Goal: Navigation & Orientation: Find specific page/section

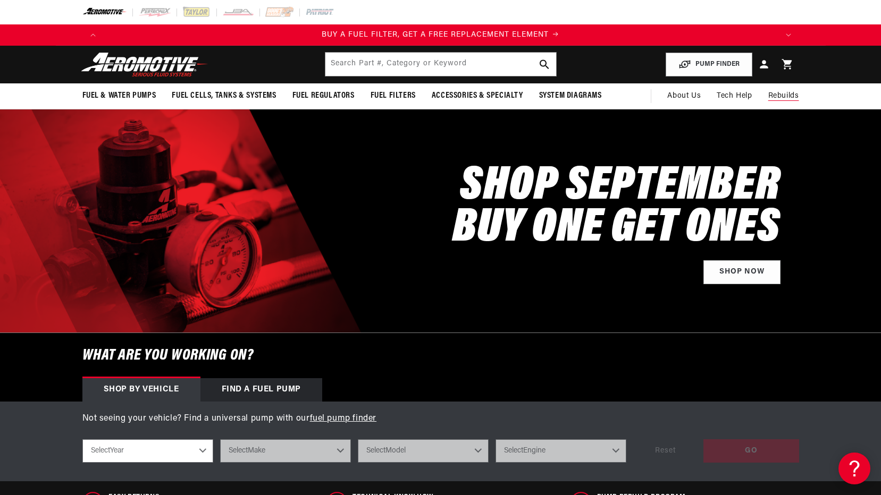
drag, startPoint x: 692, startPoint y: 97, endPoint x: 765, endPoint y: 97, distance: 72.8
click at [692, 97] on span "About Us" at bounding box center [683, 96] width 33 height 8
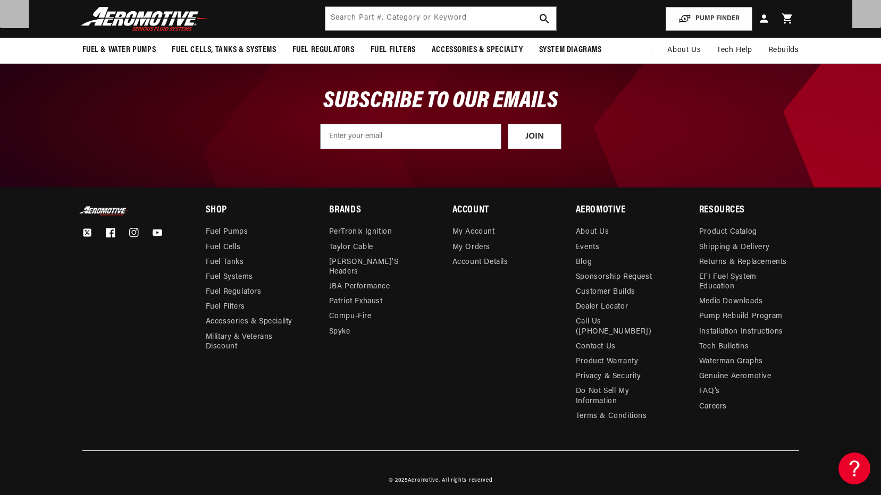
scroll to position [0, 2022]
drag, startPoint x: 269, startPoint y: 148, endPoint x: 293, endPoint y: 132, distance: 29.0
click at [269, 148] on div "SUBSCRIBE TO OUR EMAILS JOIN Submit" at bounding box center [441, 119] width 770 height 137
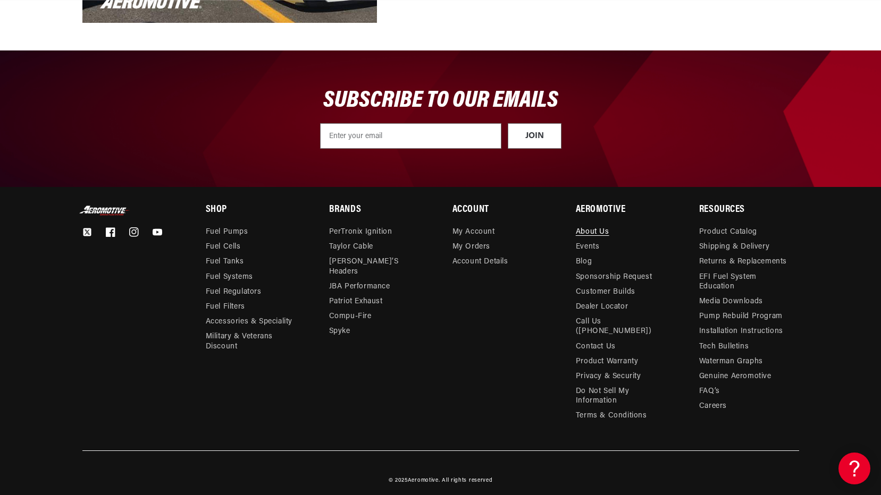
scroll to position [0, 1333]
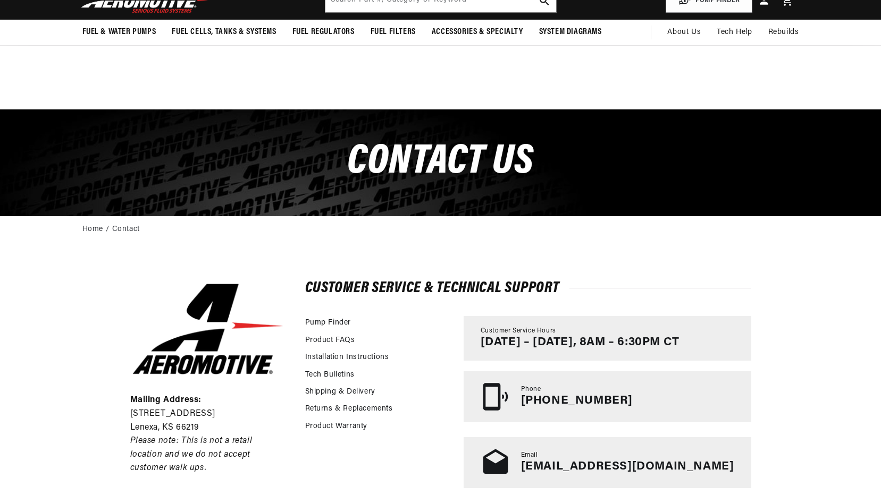
scroll to position [213, 0]
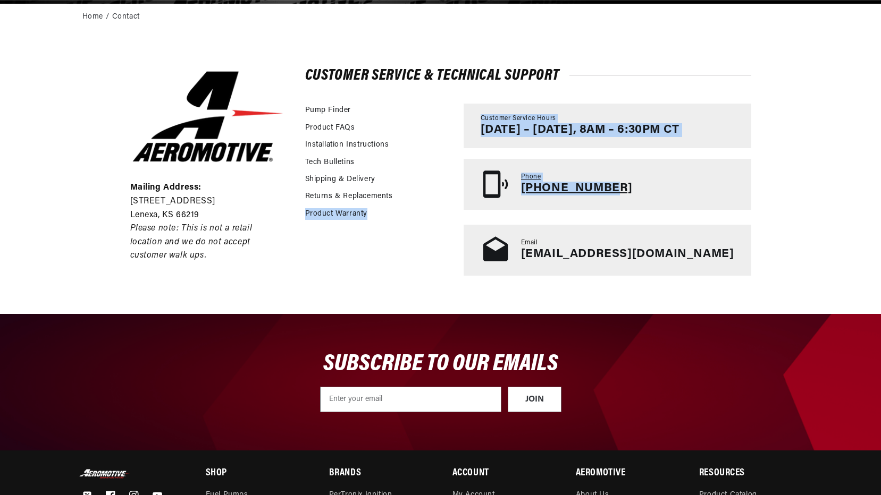
drag, startPoint x: 477, startPoint y: 194, endPoint x: 711, endPoint y: 188, distance: 234.0
click at [711, 188] on div "Pump Finder Product FAQs Installation Instructions Tech Bulletins Shipping & De…" at bounding box center [528, 190] width 446 height 172
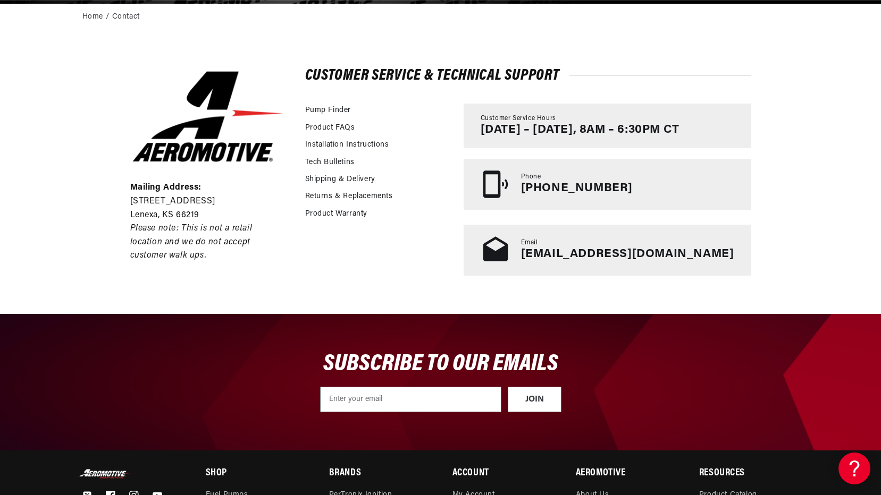
click at [448, 133] on div "Product FAQs" at bounding box center [379, 129] width 148 height 17
